Goal: Transaction & Acquisition: Purchase product/service

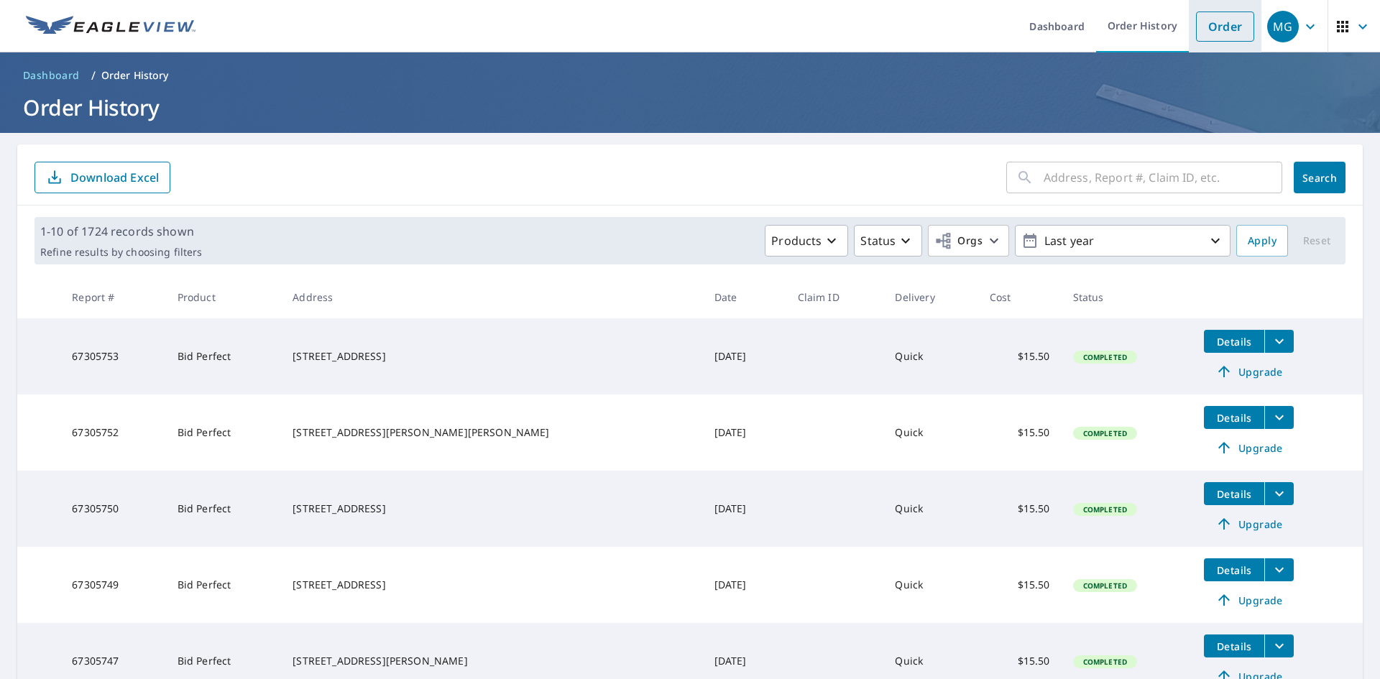
click at [1201, 26] on link "Order" at bounding box center [1225, 26] width 58 height 30
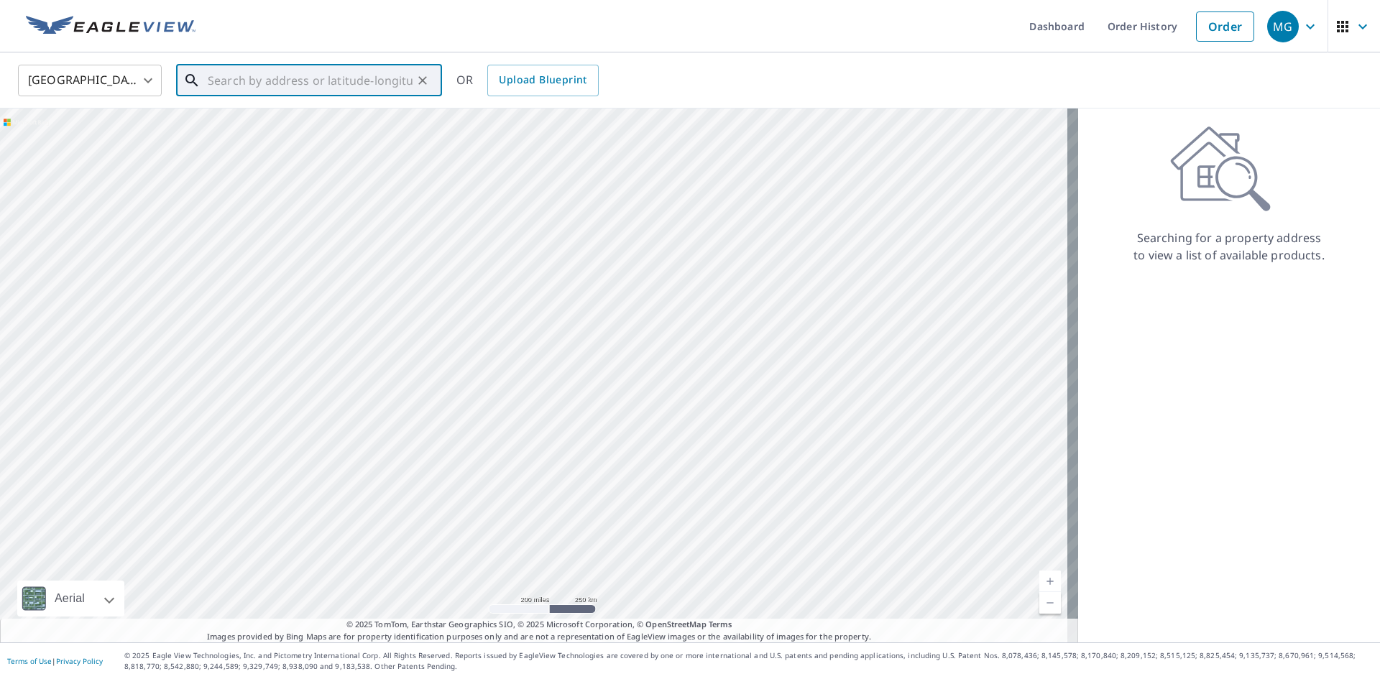
paste input "[STREET_ADDRESS]"
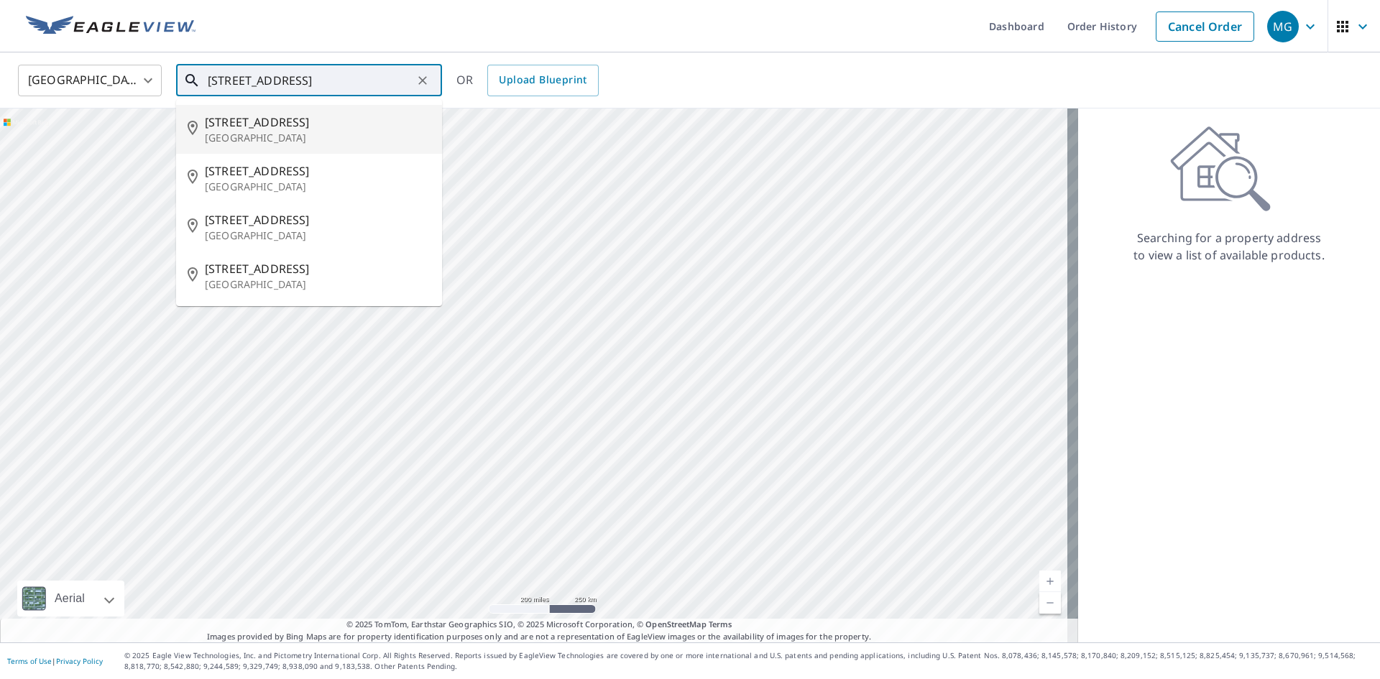
drag, startPoint x: 250, startPoint y: 83, endPoint x: 52, endPoint y: 91, distance: 197.7
click at [53, 90] on div "[GEOGRAPHIC_DATA] [GEOGRAPHIC_DATA] ​ [STREET_ADDRESS] ​ [STREET_ADDRESS] [STRE…" at bounding box center [684, 80] width 1355 height 34
click at [242, 131] on p "[GEOGRAPHIC_DATA]" at bounding box center [318, 138] width 226 height 14
type input "[STREET_ADDRESS]"
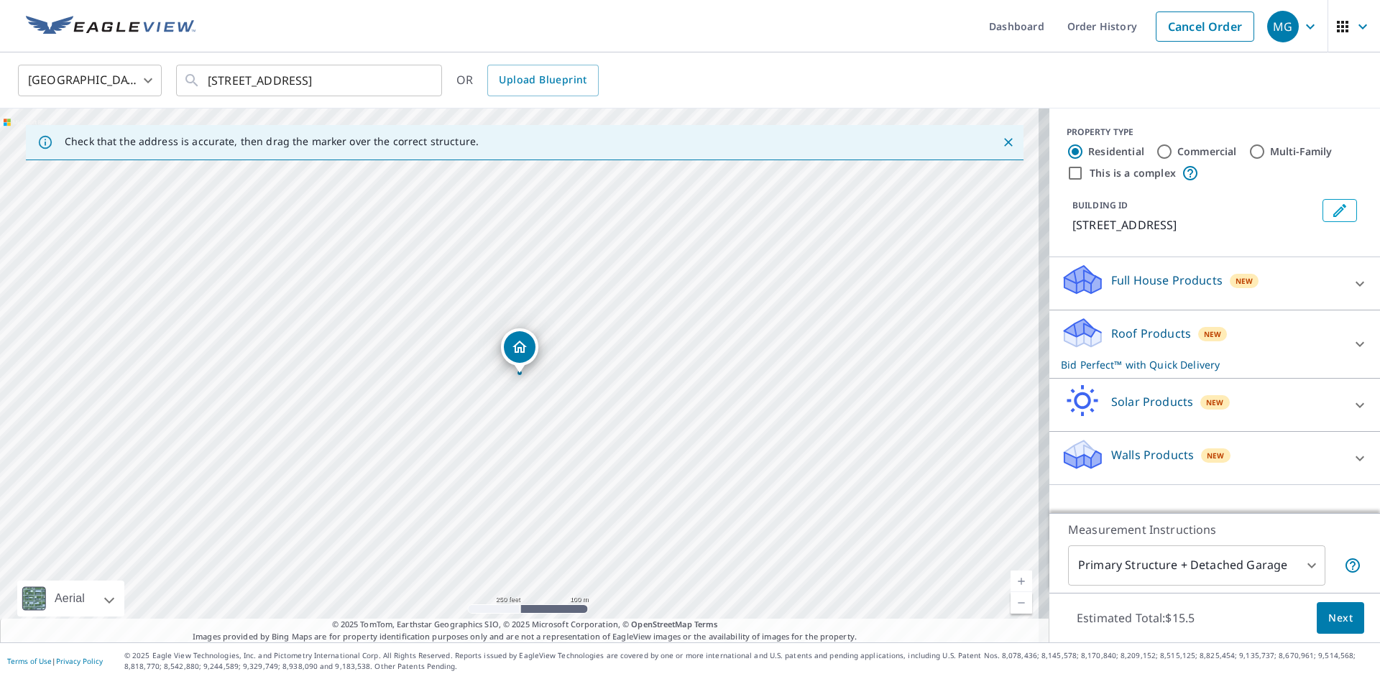
click at [1339, 619] on span "Next" at bounding box center [1340, 618] width 24 height 18
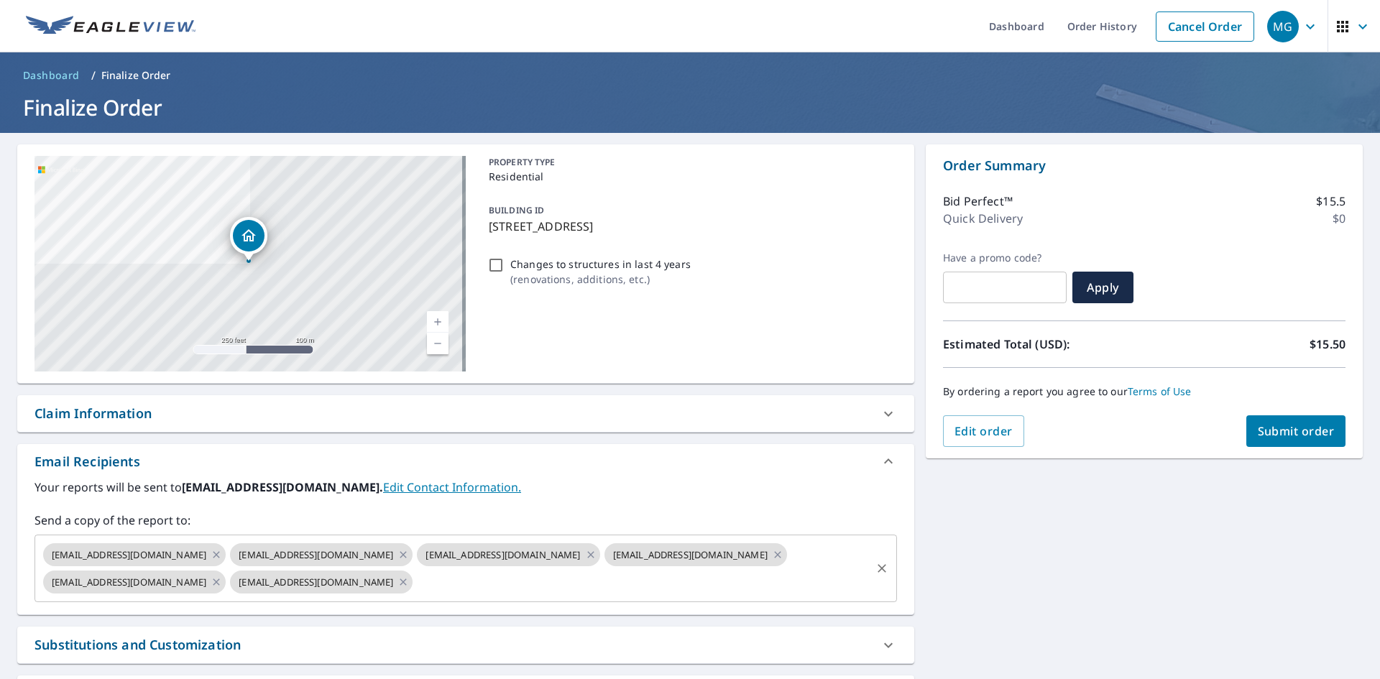
click at [706, 583] on input "text" at bounding box center [642, 581] width 454 height 27
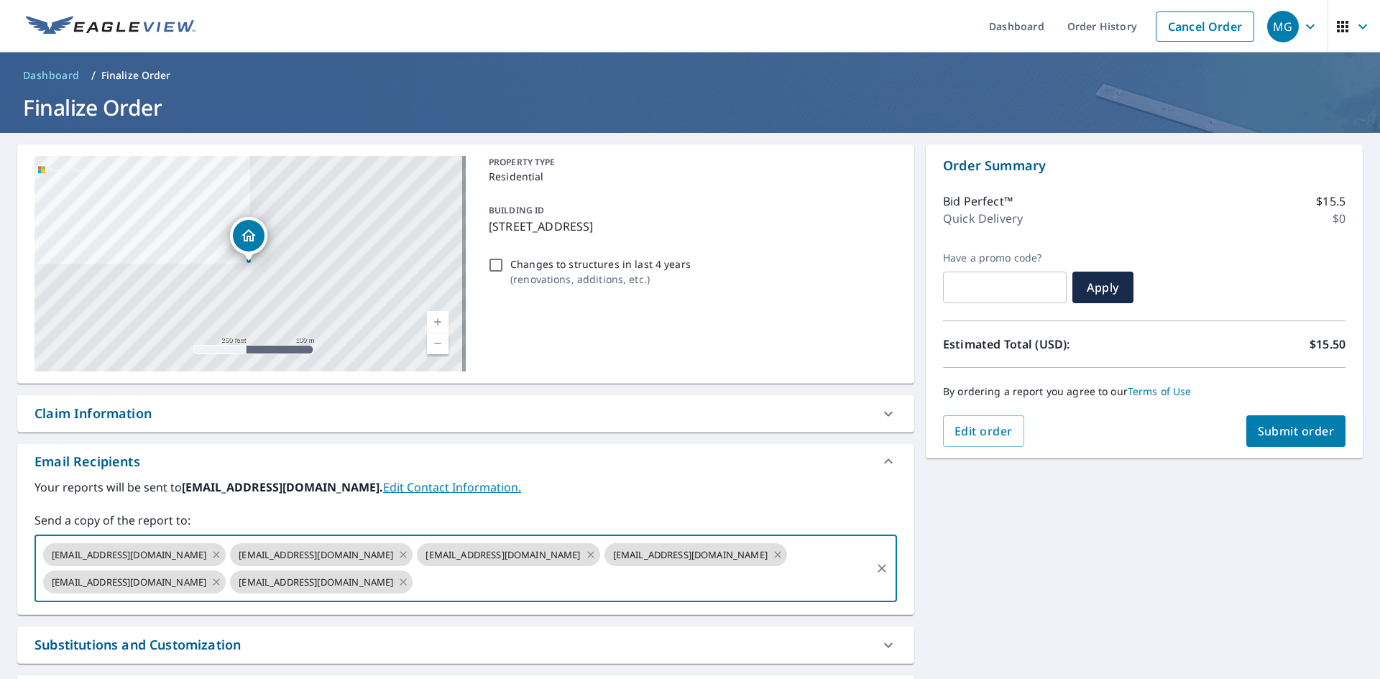
paste input "[EMAIL_ADDRESS][DOMAIN_NAME]"
type input "[EMAIL_ADDRESS][DOMAIN_NAME]"
click at [1262, 426] on span "Submit order" at bounding box center [1295, 431] width 77 height 16
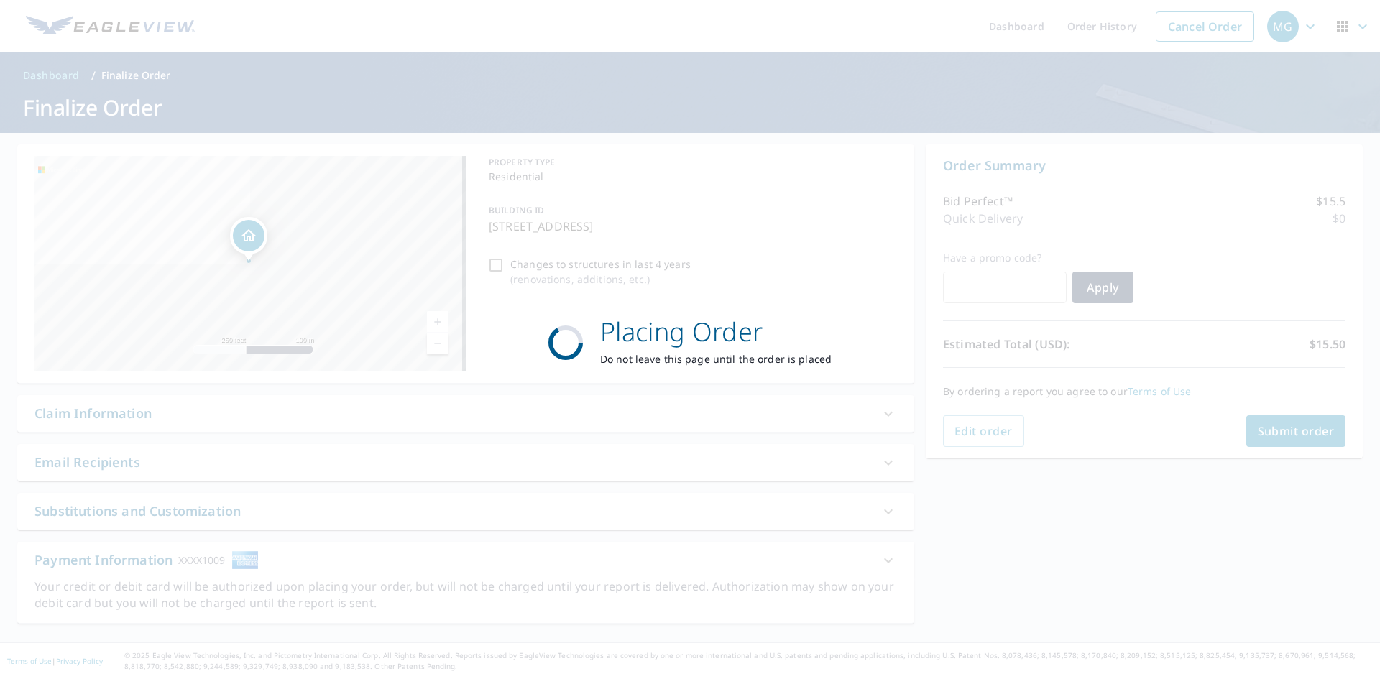
scroll to position [0, 0]
